Goal: Register for event/course

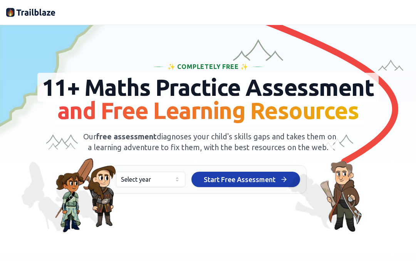
click at [173, 187] on button "Select year" at bounding box center [150, 179] width 69 height 15
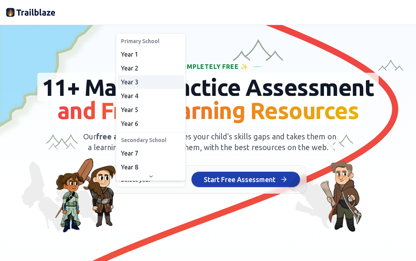
click at [135, 84] on span "Year 3" at bounding box center [129, 81] width 17 height 9
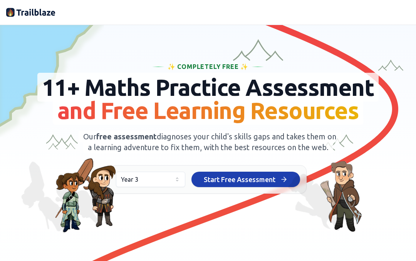
click at [286, 182] on icon at bounding box center [285, 179] width 2 height 5
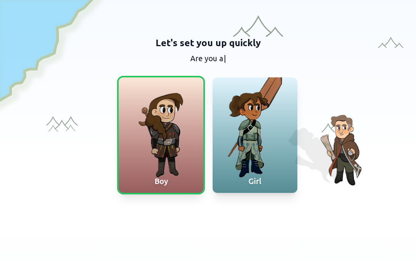
click at [166, 158] on div at bounding box center [161, 135] width 85 height 116
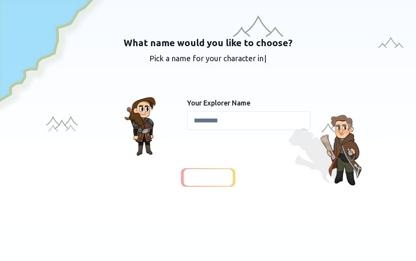
click at [300, 119] on input at bounding box center [248, 120] width 123 height 18
click at [299, 118] on input at bounding box center [248, 120] width 123 height 18
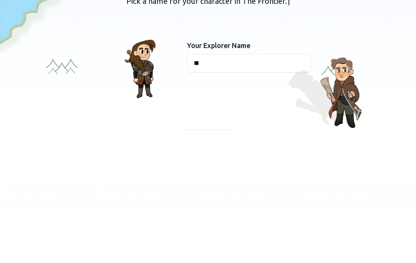
type input "*"
type input "******"
click at [385, 84] on div "What name would you like to choose? Pick a name for your character in The Front…" at bounding box center [208, 112] width 404 height 150
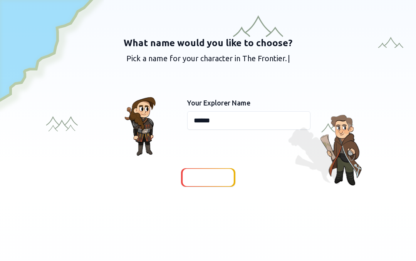
click at [219, 173] on span "Continue" at bounding box center [208, 177] width 30 height 11
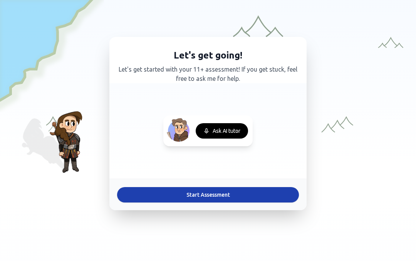
click at [263, 197] on button "Start Assessment" at bounding box center [208, 194] width 182 height 15
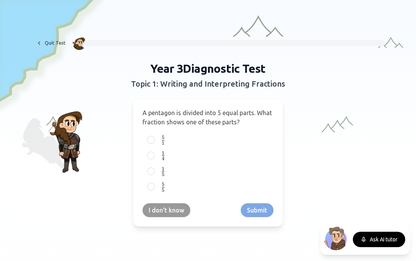
click at [241, 189] on label "5 5 {5 \over 5} 5 5 ​" at bounding box center [213, 187] width 109 height 10
click at [154, 189] on button "5 5 {5 \over 5} 5 5 ​" at bounding box center [151, 187] width 6 height 6
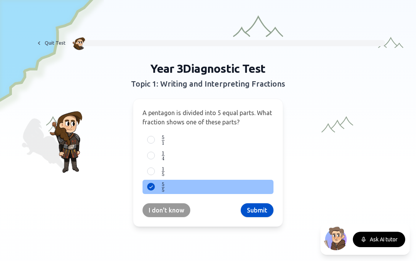
click at [262, 206] on button "Submit" at bounding box center [257, 210] width 33 height 14
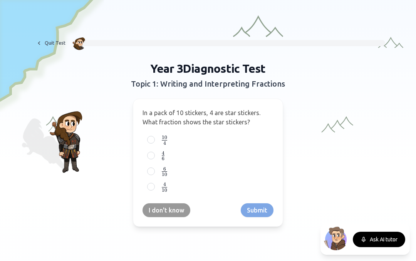
click at [57, 38] on button "Quit Test" at bounding box center [50, 43] width 39 height 12
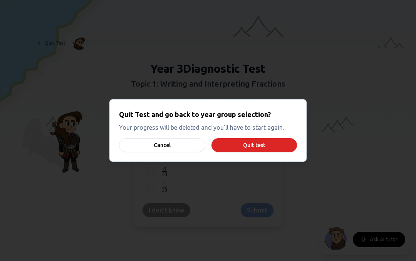
click at [140, 142] on button "Cancel" at bounding box center [162, 145] width 86 height 14
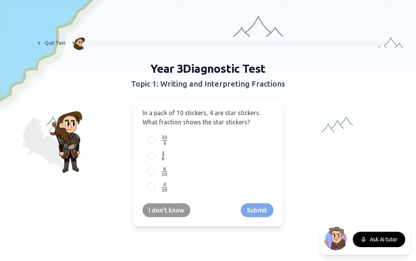
click at [150, 187] on div at bounding box center [151, 187] width 8 height 8
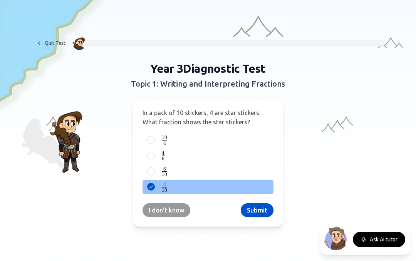
click at [263, 206] on button "Submit" at bounding box center [257, 210] width 33 height 14
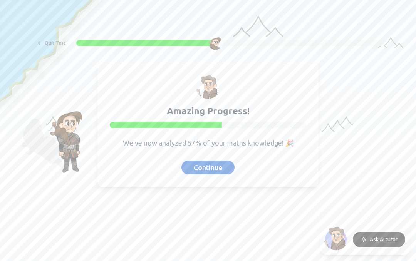
click at [220, 168] on button "Continue" at bounding box center [207, 168] width 53 height 14
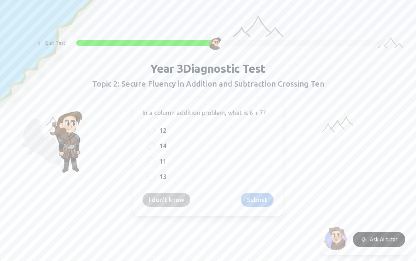
click at [240, 175] on label "13" at bounding box center [213, 176] width 109 height 9
click at [154, 175] on button "13" at bounding box center [151, 177] width 6 height 6
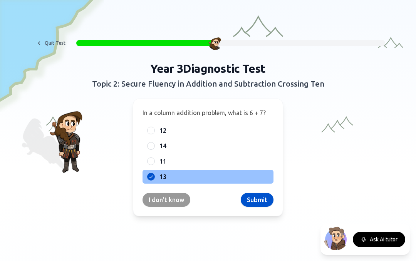
click at [261, 200] on button "Submit" at bounding box center [257, 200] width 33 height 14
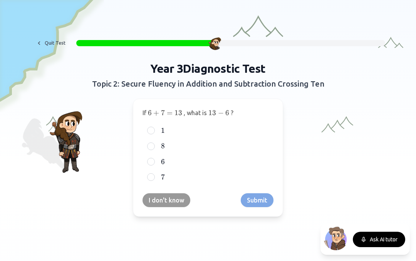
click at [216, 177] on label "7 7 7" at bounding box center [213, 177] width 109 height 9
click at [154, 177] on button "7 7 7" at bounding box center [151, 177] width 6 height 6
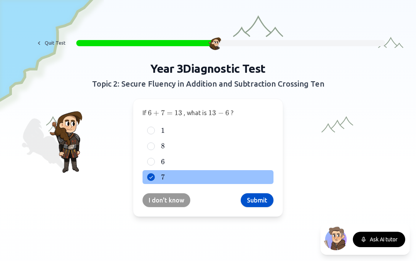
click at [262, 198] on button "Submit" at bounding box center [257, 200] width 33 height 14
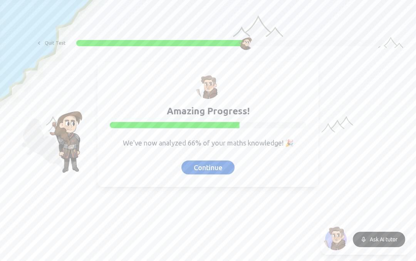
click at [221, 168] on button "Continue" at bounding box center [207, 168] width 53 height 14
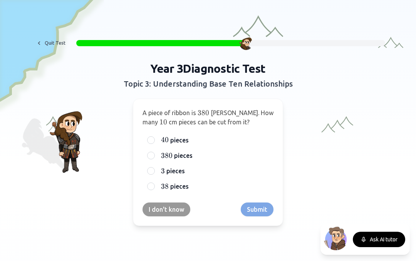
click at [207, 190] on label "38 38 38 pieces" at bounding box center [213, 186] width 109 height 9
click at [154, 189] on button "38 38 38 pieces" at bounding box center [151, 186] width 6 height 6
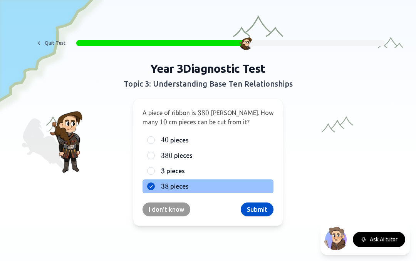
click at [262, 209] on button "Submit" at bounding box center [257, 210] width 33 height 14
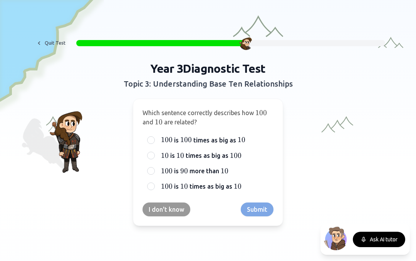
click at [238, 156] on span "100" at bounding box center [236, 155] width 12 height 8
click at [154, 156] on button "10 10 10 is 10 10 10 times as big as 100 100 100" at bounding box center [151, 155] width 6 height 6
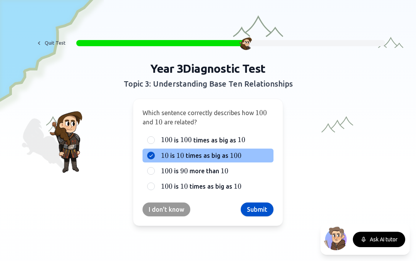
click at [261, 213] on button "Submit" at bounding box center [257, 210] width 33 height 14
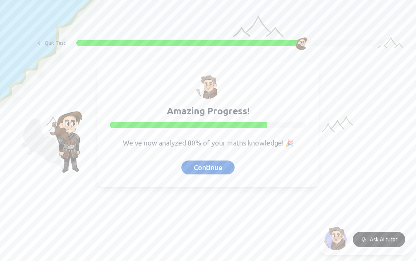
click at [219, 159] on div "Amazing Progress! We've now analyzed 80% of your maths knowledge! 🎉 Continue" at bounding box center [208, 125] width 222 height 126
click at [216, 171] on button "Continue" at bounding box center [207, 168] width 53 height 14
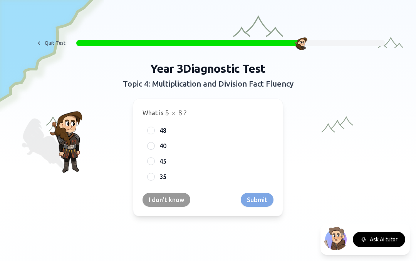
click at [144, 147] on div "40" at bounding box center [207, 146] width 131 height 14
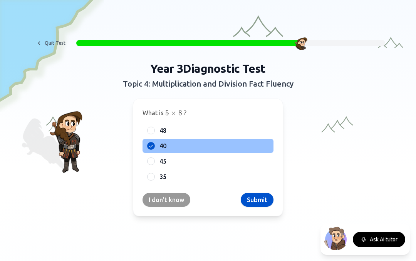
click at [265, 196] on button "Submit" at bounding box center [257, 200] width 33 height 14
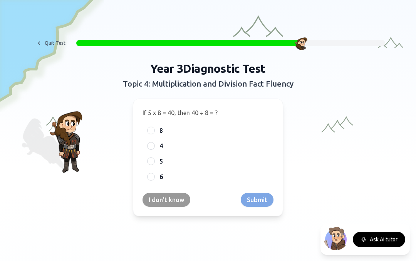
click at [258, 201] on div "I don't know Submit" at bounding box center [207, 200] width 131 height 14
click at [147, 160] on div "5" at bounding box center [207, 161] width 131 height 14
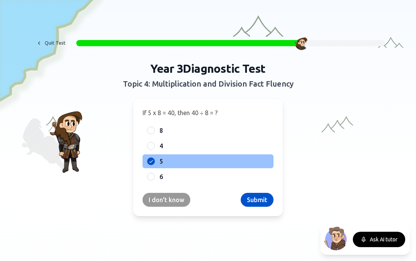
click at [152, 162] on icon at bounding box center [151, 161] width 6 height 6
click at [261, 198] on button "Submit" at bounding box center [257, 200] width 33 height 14
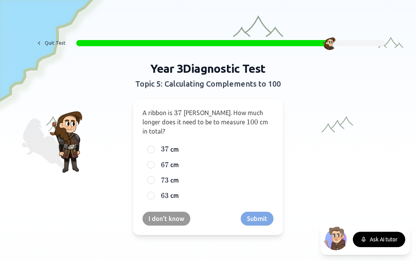
click at [146, 189] on div "63 63 63 cm" at bounding box center [207, 196] width 131 height 14
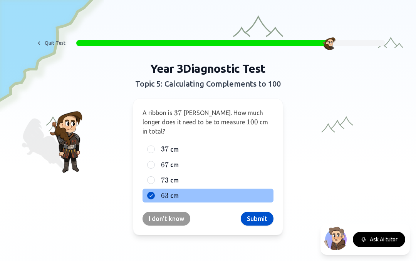
click at [264, 212] on button "Submit" at bounding box center [257, 219] width 33 height 14
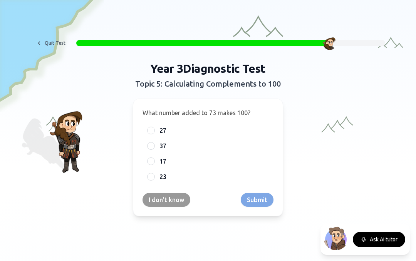
click at [148, 161] on div at bounding box center [151, 161] width 8 height 8
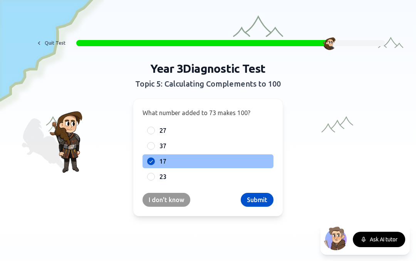
click at [264, 197] on button "Submit" at bounding box center [257, 200] width 33 height 14
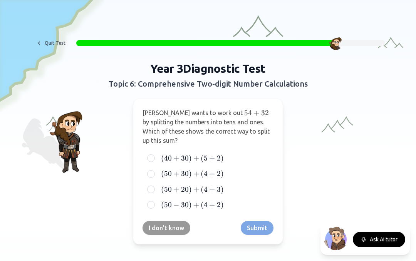
click at [221, 170] on span ")" at bounding box center [222, 173] width 3 height 8
click at [154, 171] on button "( 50 + 30 ) + ( 4 + 2 ) (50 + 30) + (4 + 2) ( 50 + 30 ) + ( 4 + 2 )" at bounding box center [151, 174] width 6 height 6
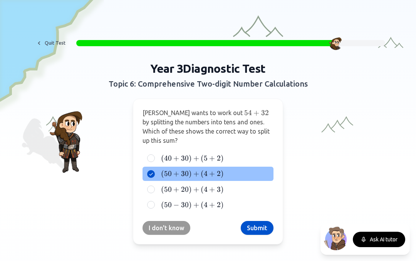
click at [259, 226] on button "Submit" at bounding box center [257, 228] width 33 height 14
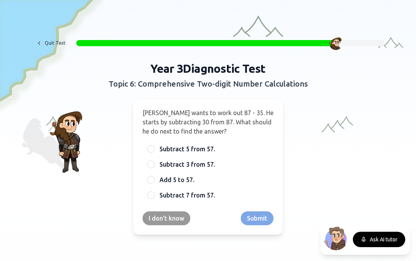
click at [175, 150] on span "Subtract 5 from 57." at bounding box center [187, 148] width 56 height 9
click at [154, 150] on button "Subtract 5 from 57." at bounding box center [151, 149] width 6 height 6
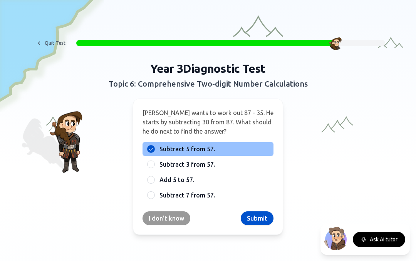
click at [263, 218] on button "Submit" at bounding box center [257, 218] width 33 height 14
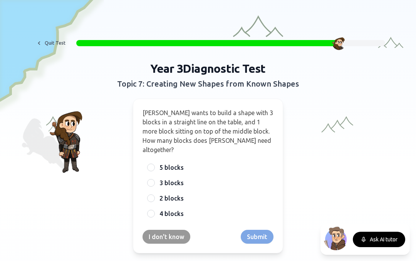
click at [196, 209] on label "4 blocks" at bounding box center [213, 213] width 109 height 9
click at [154, 211] on button "4 blocks" at bounding box center [151, 214] width 6 height 6
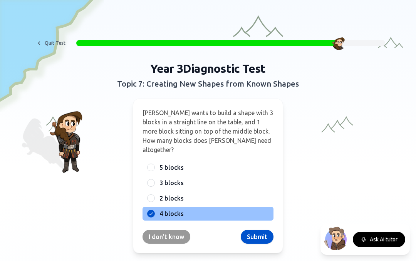
click at [260, 230] on button "Submit" at bounding box center [257, 237] width 33 height 14
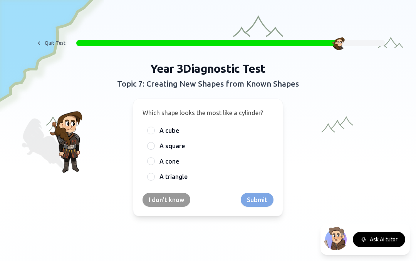
click at [212, 160] on label "A cone" at bounding box center [213, 161] width 109 height 9
click at [154, 160] on button "A cone" at bounding box center [151, 161] width 6 height 6
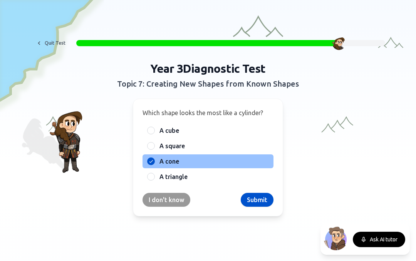
click at [264, 201] on button "Submit" at bounding box center [257, 200] width 33 height 14
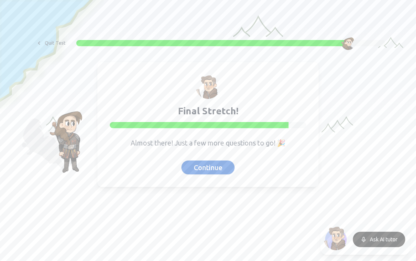
click at [221, 165] on button "Continue" at bounding box center [207, 168] width 53 height 14
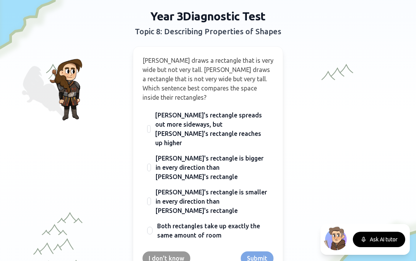
scroll to position [52, 0]
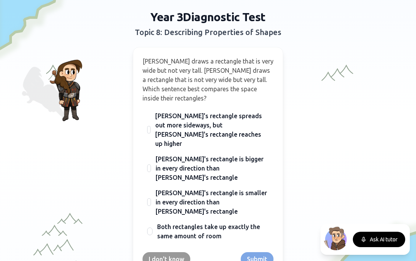
click at [253, 118] on span "[PERSON_NAME]'s rectangle spreads out more sideways, but [PERSON_NAME]'s rectan…" at bounding box center [212, 129] width 114 height 37
click at [152, 127] on button "[PERSON_NAME]'s rectangle spreads out more sideways, but [PERSON_NAME]'s rectan…" at bounding box center [149, 130] width 6 height 6
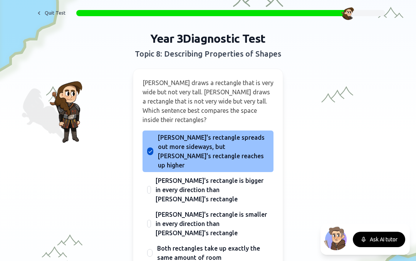
scroll to position [29, 0]
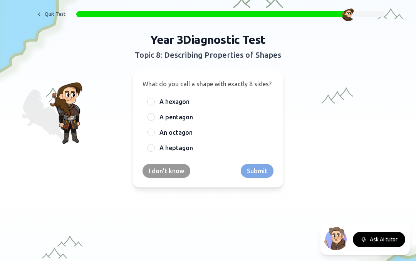
click at [194, 132] on label "An octagon" at bounding box center [213, 132] width 109 height 9
click at [154, 132] on button "An octagon" at bounding box center [151, 132] width 6 height 6
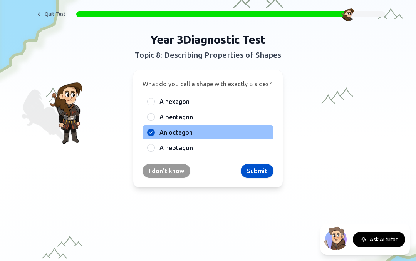
click at [263, 173] on button "Submit" at bounding box center [257, 171] width 33 height 14
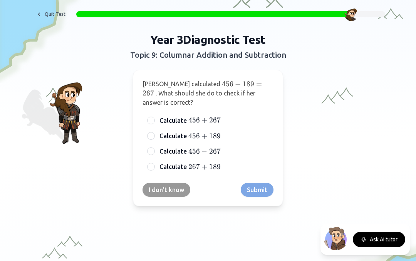
click at [218, 162] on span "189" at bounding box center [215, 166] width 12 height 8
click at [154, 164] on button "Calculate 267 + 189 267 + 189 267 + 189" at bounding box center [151, 167] width 6 height 6
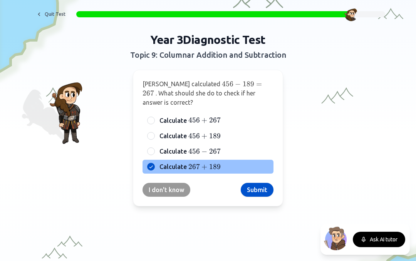
click at [266, 183] on button "Submit" at bounding box center [257, 190] width 33 height 14
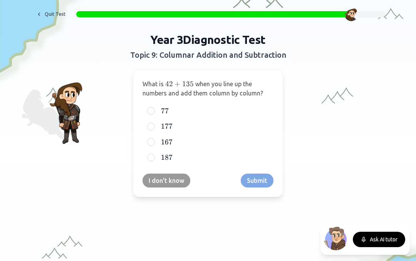
click at [213, 128] on label "177 177 177" at bounding box center [213, 126] width 109 height 9
click at [154, 128] on button "177 177 177" at bounding box center [151, 127] width 6 height 6
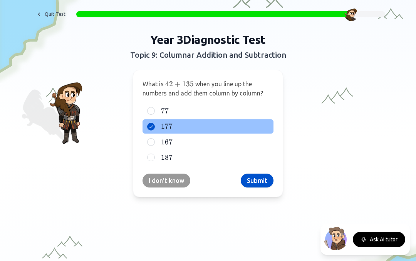
click at [261, 179] on button "Submit" at bounding box center [257, 181] width 33 height 14
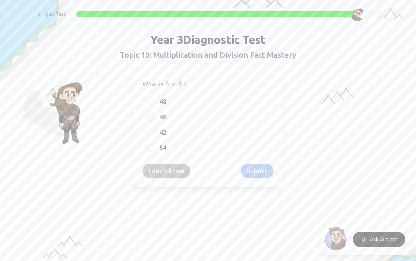
click at [186, 100] on label "48" at bounding box center [213, 101] width 109 height 9
click at [154, 100] on button "48" at bounding box center [151, 102] width 6 height 6
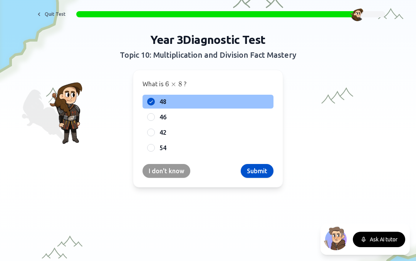
click at [259, 172] on button "Submit" at bounding box center [257, 171] width 33 height 14
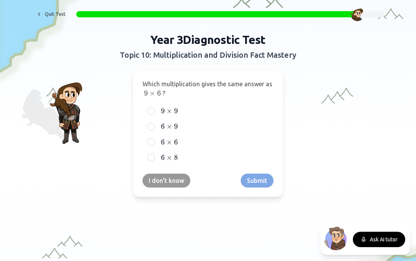
click at [188, 124] on label "6 × 9 6 \times 9 6 × 9" at bounding box center [213, 126] width 109 height 9
click at [154, 124] on button "6 × 9 6 \times 9 6 × 9" at bounding box center [151, 127] width 6 height 6
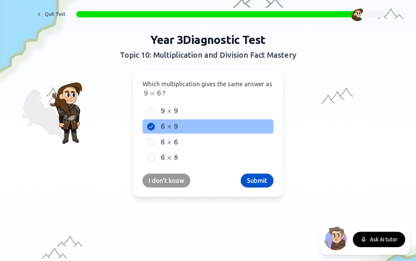
click at [253, 178] on button "Submit" at bounding box center [257, 181] width 33 height 14
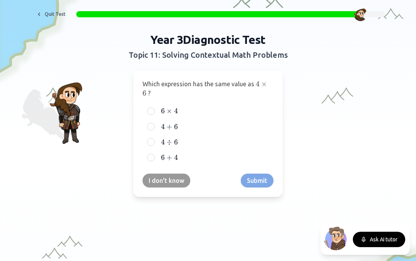
click at [171, 109] on span "×" at bounding box center [169, 111] width 6 height 8
click at [154, 109] on button "6 × 4 6 \times 4 6 × 4" at bounding box center [151, 111] width 6 height 6
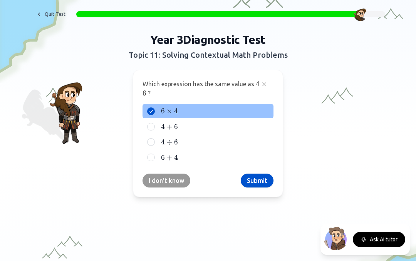
click at [262, 180] on button "Submit" at bounding box center [257, 181] width 33 height 14
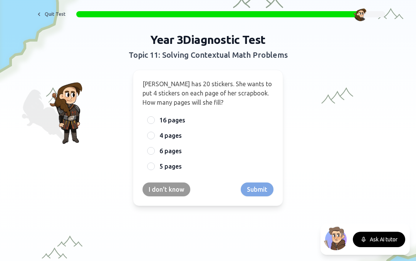
click at [184, 164] on label "5 pages" at bounding box center [213, 166] width 109 height 9
click at [154, 164] on button "5 pages" at bounding box center [151, 166] width 6 height 6
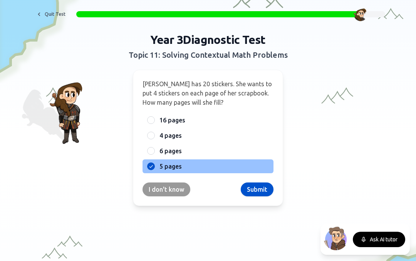
click at [260, 186] on button "Submit" at bounding box center [257, 190] width 33 height 14
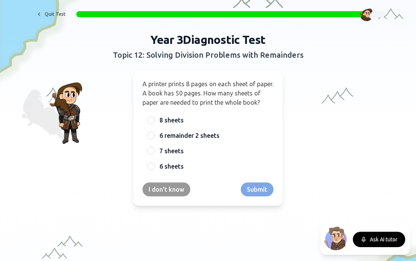
click at [213, 140] on span "6 remainder 2 sheets" at bounding box center [189, 135] width 60 height 9
click at [154, 139] on button "6 remainder 2 sheets" at bounding box center [151, 135] width 6 height 6
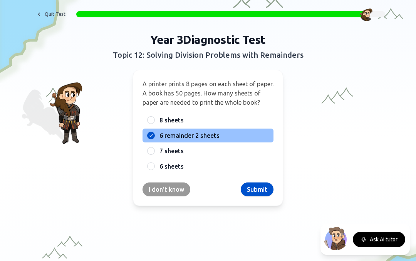
click at [265, 186] on button "Submit" at bounding box center [257, 190] width 33 height 14
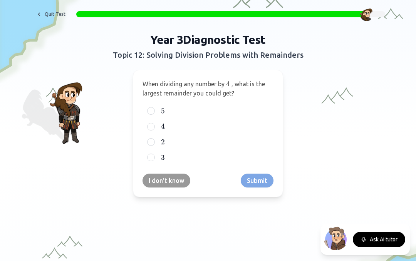
click at [223, 107] on label "5 5 5" at bounding box center [213, 110] width 109 height 9
click at [154, 108] on button "5 5 5" at bounding box center [151, 111] width 6 height 6
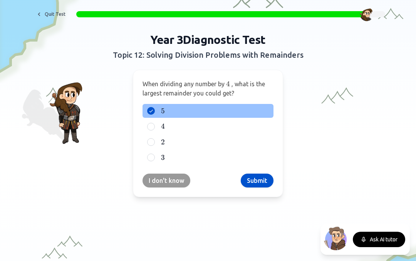
click at [260, 174] on button "Submit" at bounding box center [257, 181] width 33 height 14
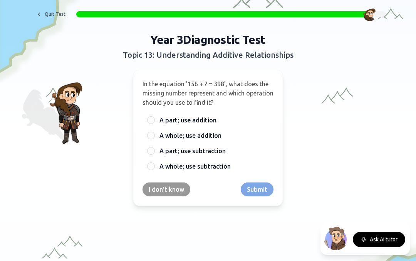
click at [223, 168] on span "A whole; use subtraction" at bounding box center [194, 166] width 71 height 9
click at [154, 168] on button "A whole; use subtraction" at bounding box center [151, 166] width 6 height 6
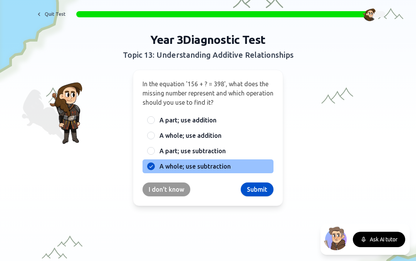
click at [226, 148] on label "A part; use subtraction" at bounding box center [213, 150] width 109 height 9
click at [154, 148] on button "A part; use subtraction" at bounding box center [151, 151] width 6 height 6
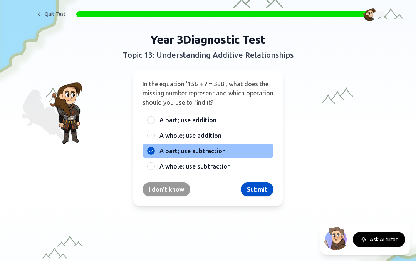
click at [243, 170] on label "A whole; use subtraction" at bounding box center [213, 166] width 109 height 9
click at [154, 169] on button "A whole; use subtraction" at bounding box center [151, 166] width 6 height 6
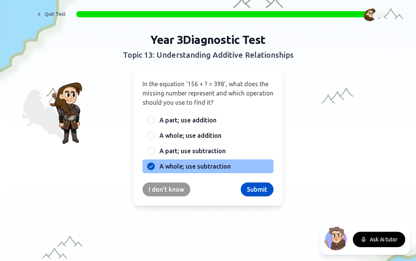
click at [237, 144] on div "A part; use subtraction" at bounding box center [207, 151] width 131 height 14
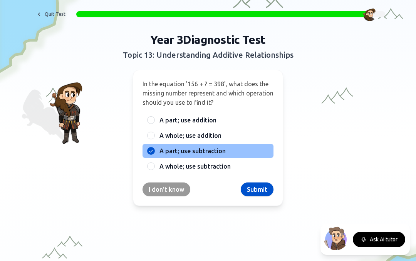
click at [241, 164] on label "A whole; use subtraction" at bounding box center [213, 166] width 109 height 9
click at [154, 164] on button "A whole; use subtraction" at bounding box center [151, 166] width 6 height 6
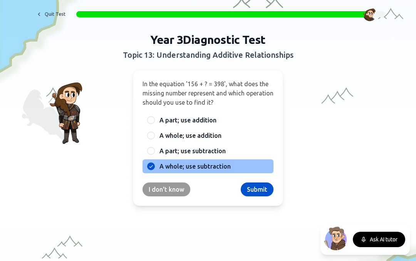
click at [252, 147] on label "A part; use subtraction" at bounding box center [213, 150] width 109 height 9
click at [154, 148] on button "A part; use subtraction" at bounding box center [151, 151] width 6 height 6
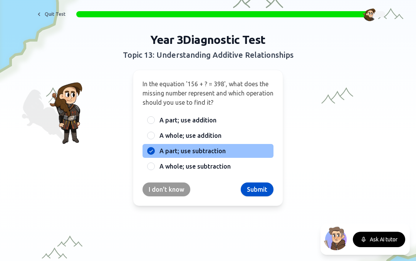
click at [250, 162] on label "A whole; use subtraction" at bounding box center [213, 166] width 109 height 9
click at [154, 163] on button "A whole; use subtraction" at bounding box center [151, 166] width 6 height 6
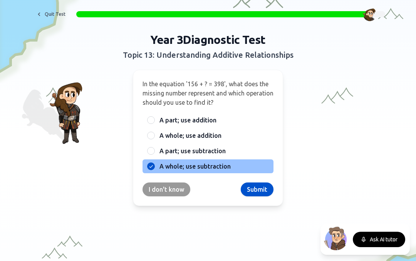
click at [255, 145] on div "A part; use subtraction" at bounding box center [207, 151] width 131 height 14
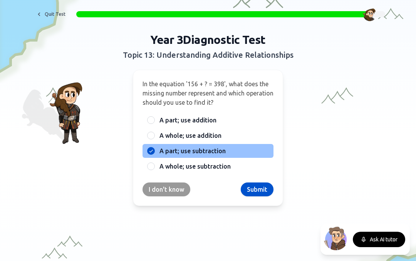
click at [250, 162] on label "A whole; use subtraction" at bounding box center [213, 166] width 109 height 9
click at [154, 163] on button "A whole; use subtraction" at bounding box center [151, 166] width 6 height 6
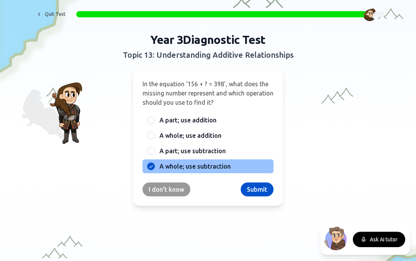
click at [251, 153] on label "A part; use subtraction" at bounding box center [213, 150] width 109 height 9
click at [154, 153] on button "A part; use subtraction" at bounding box center [151, 151] width 6 height 6
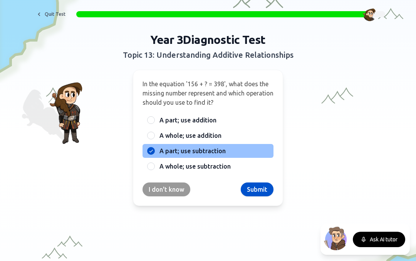
click at [254, 162] on label "A whole; use subtraction" at bounding box center [213, 166] width 109 height 9
click at [154, 163] on button "A whole; use subtraction" at bounding box center [151, 166] width 6 height 6
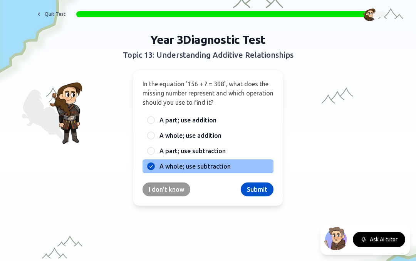
click at [245, 151] on label "A part; use subtraction" at bounding box center [213, 150] width 109 height 9
click at [154, 151] on button "A part; use subtraction" at bounding box center [151, 151] width 6 height 6
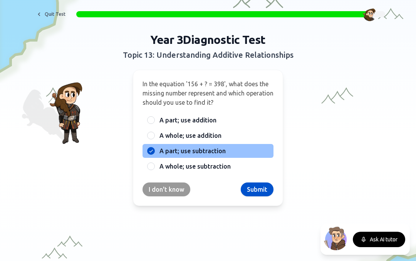
click at [217, 162] on span "A whole; use subtraction" at bounding box center [194, 166] width 71 height 9
click at [154, 163] on button "A whole; use subtraction" at bounding box center [151, 166] width 6 height 6
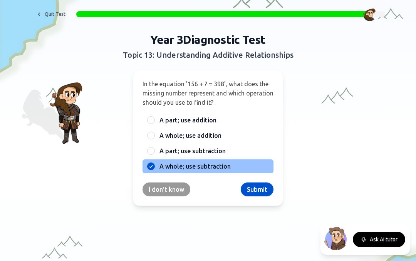
click at [256, 183] on button "Submit" at bounding box center [257, 190] width 33 height 14
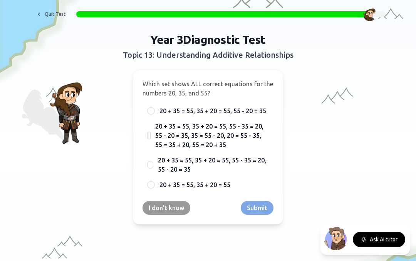
click at [210, 189] on span "20 + 35 = 55, 35 + 20 = 55" at bounding box center [194, 184] width 71 height 9
click at [154, 188] on button "20 + 35 = 55, 35 + 20 = 55" at bounding box center [151, 185] width 6 height 6
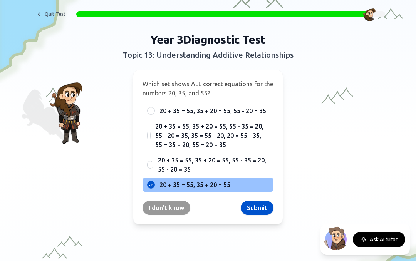
click at [257, 206] on button "Submit" at bounding box center [257, 208] width 33 height 14
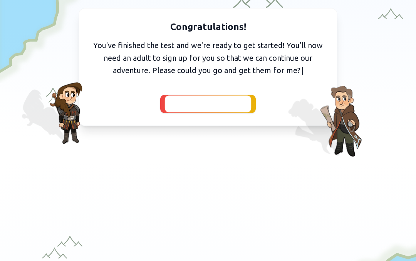
click at [239, 103] on span "I've got them with me" at bounding box center [208, 104] width 71 height 11
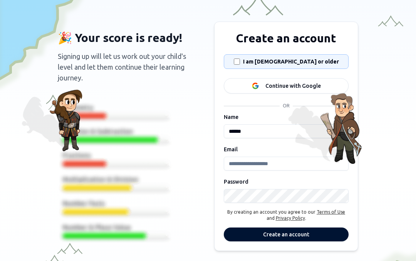
scroll to position [23, 0]
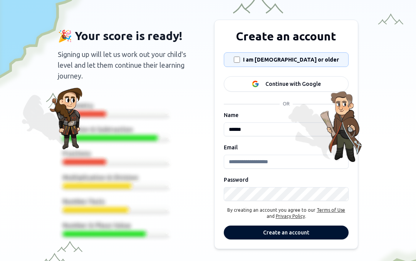
click at [325, 227] on button "Create an account" at bounding box center [286, 233] width 125 height 14
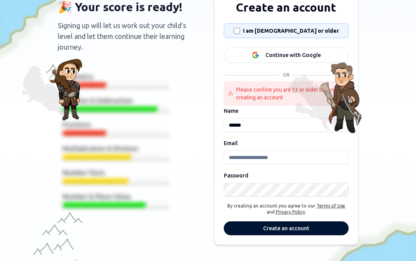
scroll to position [54, 0]
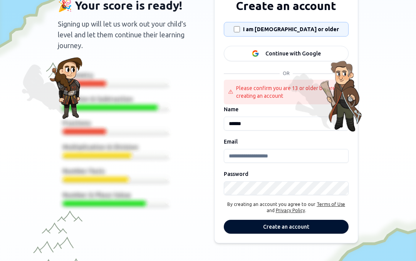
click at [314, 122] on input "******" at bounding box center [286, 124] width 125 height 14
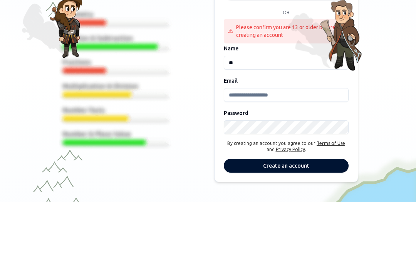
type input "*"
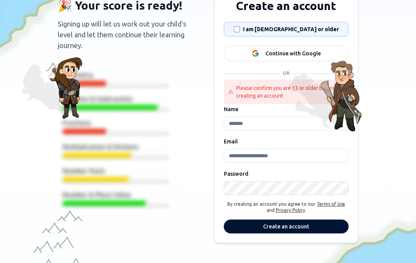
click at [406, 79] on div "🎉 Your score is ready! Signing up will let us work out your child's level and l…" at bounding box center [208, 113] width 404 height 260
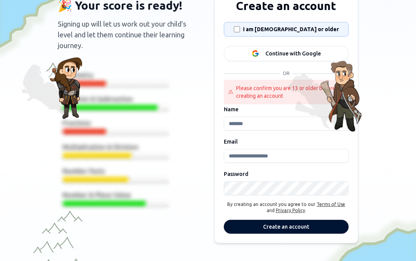
click at [415, 110] on div "🎉 Your score is ready! Signing up will let us work out your child's level and l…" at bounding box center [208, 47] width 416 height 129
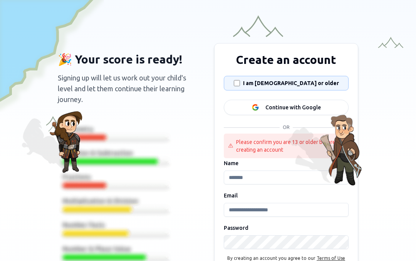
click at [415, 122] on div "🎉 Your score is ready! Signing up will let us work out your child's level and l…" at bounding box center [208, 101] width 416 height 129
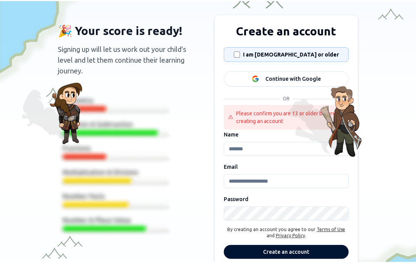
scroll to position [27, 0]
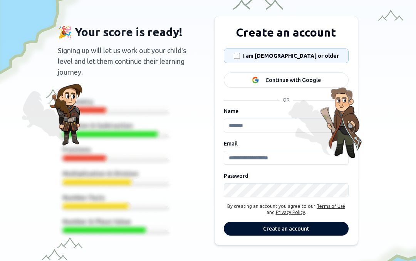
click at [281, 128] on input "Name" at bounding box center [286, 126] width 125 height 14
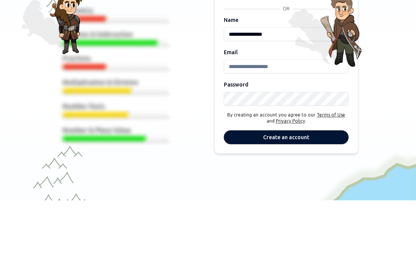
scroll to position [56, 0]
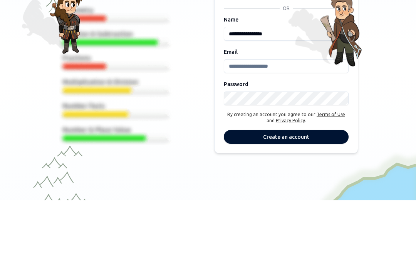
type input "**********"
click at [307, 122] on input "Email" at bounding box center [286, 129] width 125 height 14
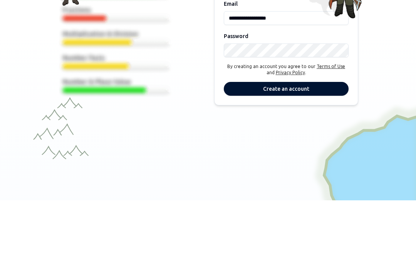
scroll to position [103, 0]
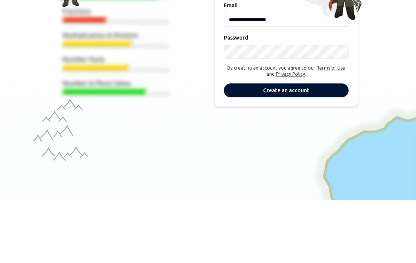
type input "**********"
click at [302, 146] on button "Create an account" at bounding box center [286, 153] width 125 height 14
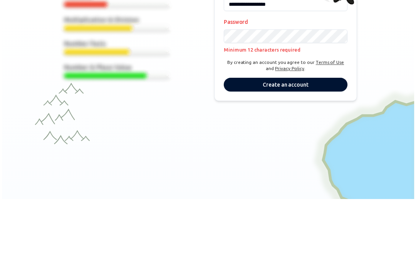
scroll to position [120, 0]
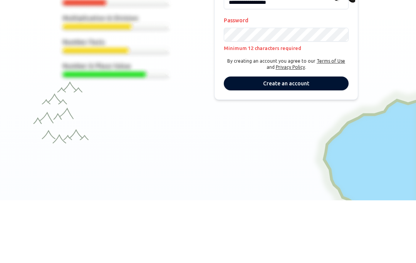
click at [327, 139] on button "Create an account" at bounding box center [286, 146] width 125 height 14
click at [328, 139] on button "Create an account" at bounding box center [286, 146] width 125 height 14
click at [319, 139] on button "Create an account" at bounding box center [286, 146] width 125 height 14
click at [307, 139] on button "Create an account" at bounding box center [286, 146] width 125 height 14
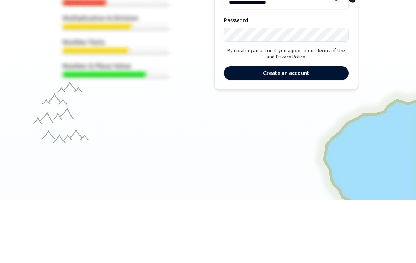
click at [318, 129] on button "Create an account" at bounding box center [286, 136] width 125 height 14
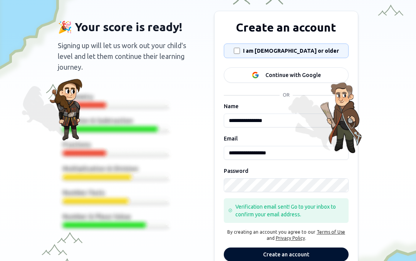
scroll to position [58, 0]
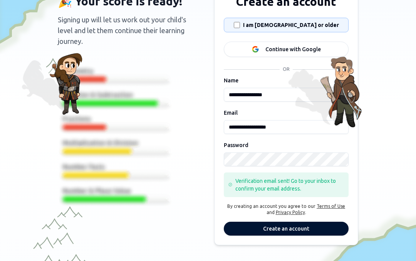
click at [319, 231] on button "Create an account" at bounding box center [286, 229] width 125 height 14
